Goal: Navigation & Orientation: Find specific page/section

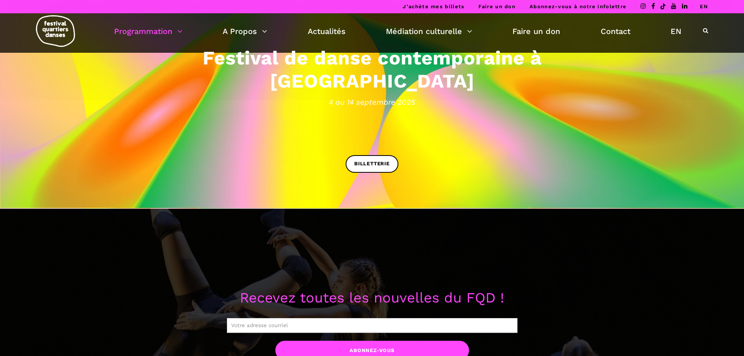
click at [139, 28] on link "Programmation" at bounding box center [148, 31] width 68 height 13
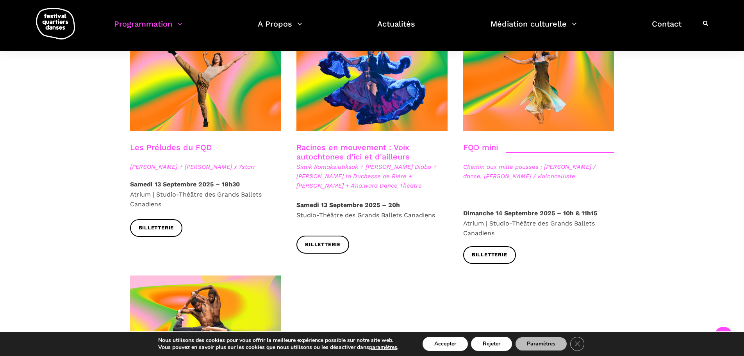
scroll to position [1490, 0]
